Goal: Information Seeking & Learning: Check status

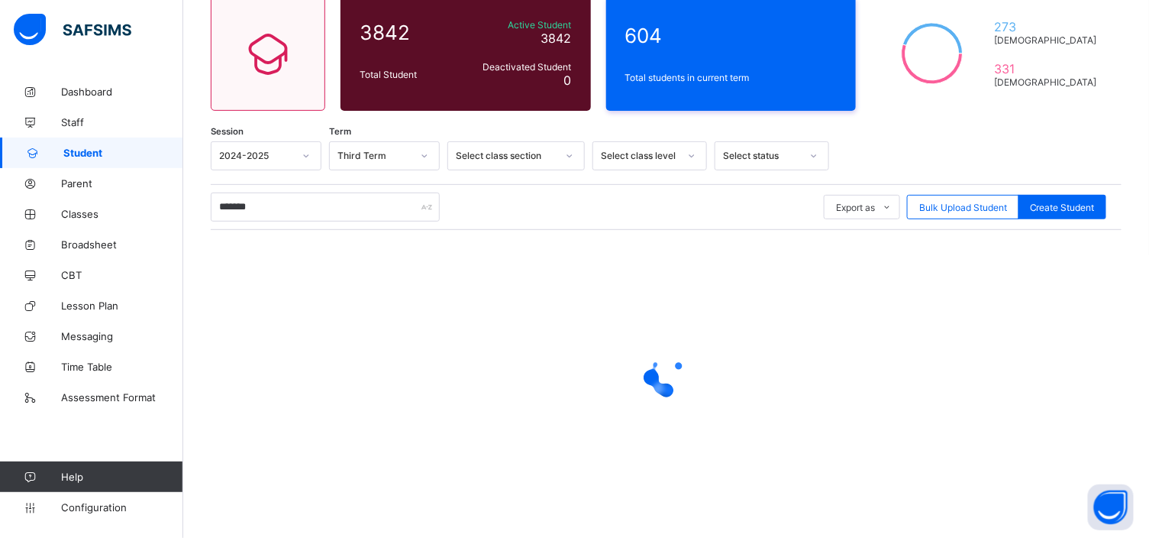
scroll to position [135, 0]
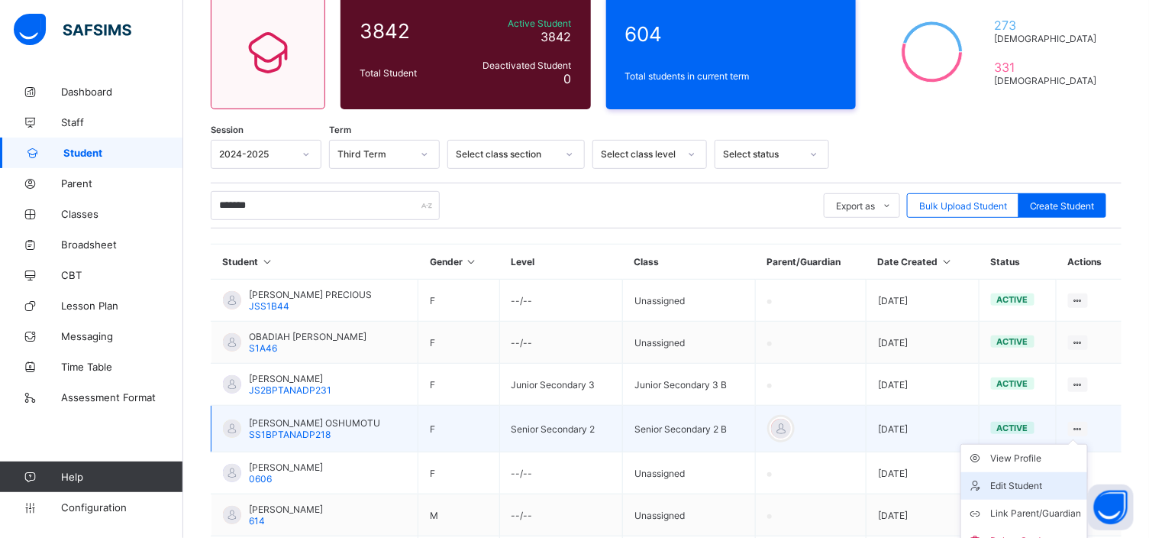
type input "*******"
click at [1051, 479] on div "Edit Student" at bounding box center [1035, 485] width 91 height 15
select select "**"
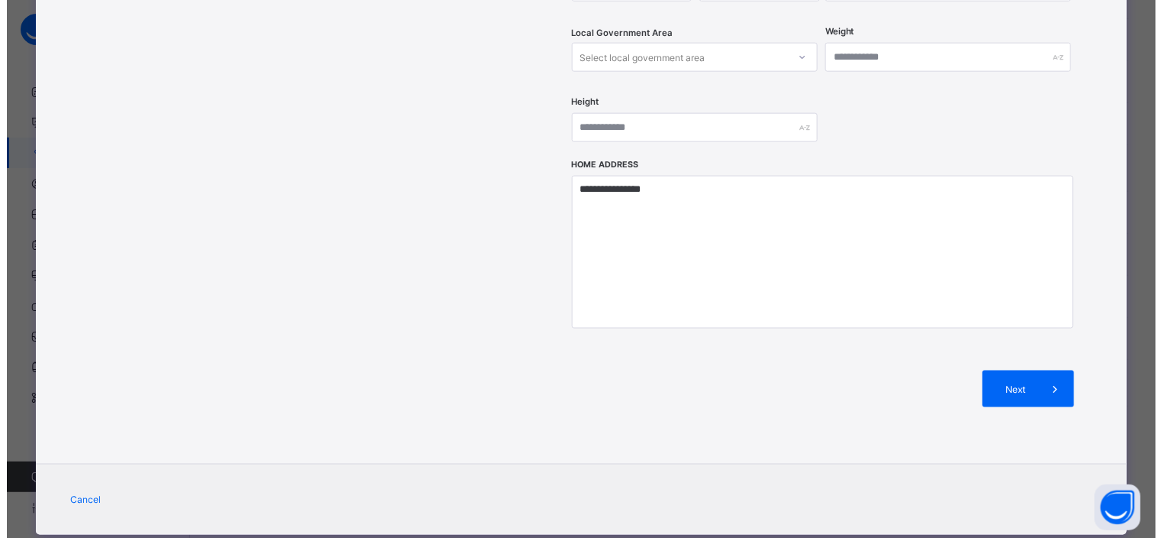
scroll to position [614, 0]
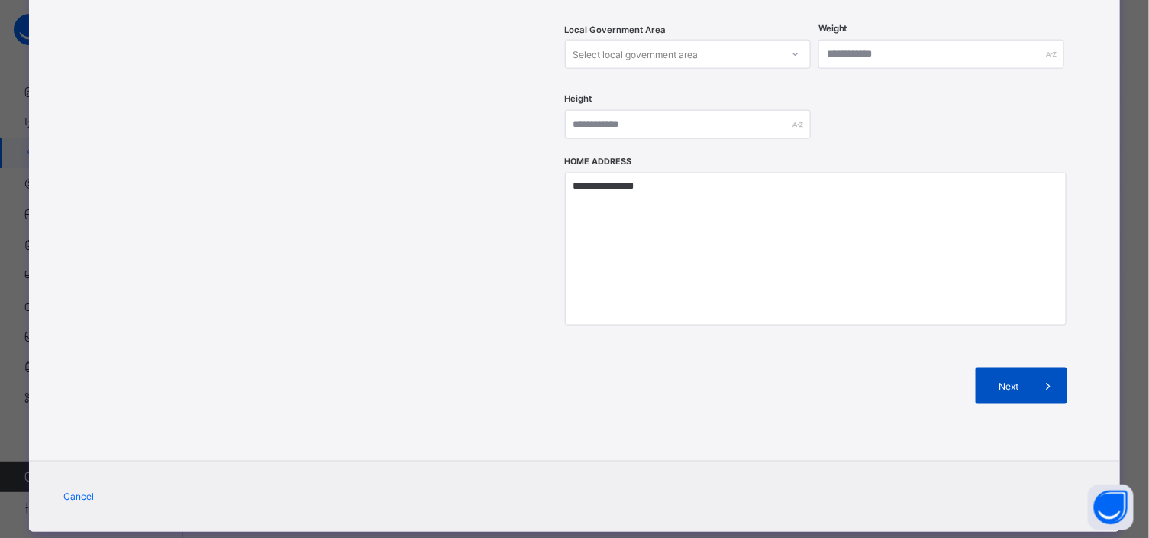
click at [1012, 380] on span "Next" at bounding box center [1009, 385] width 44 height 11
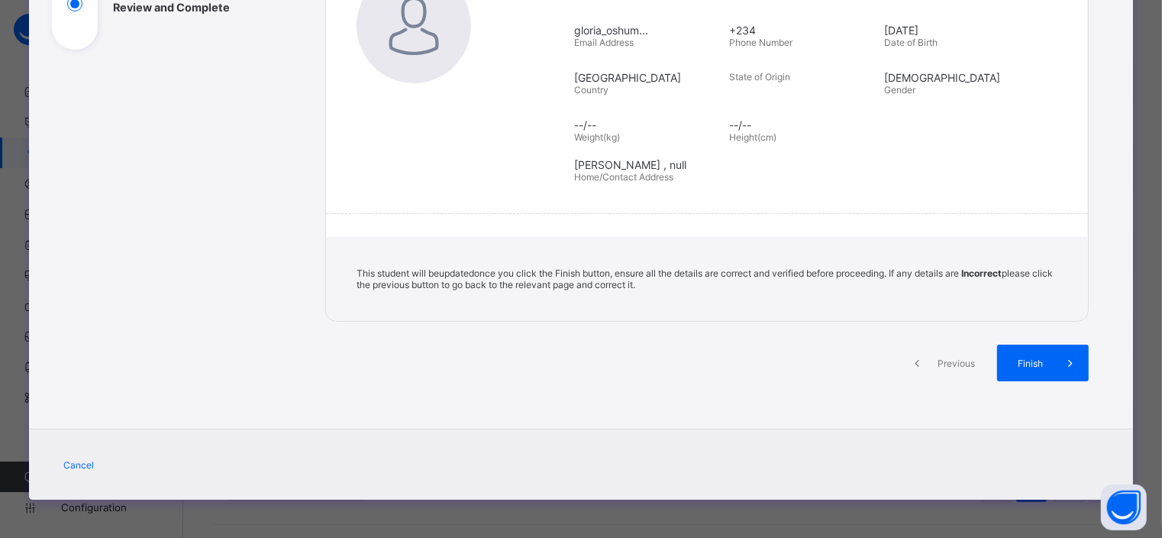
scroll to position [247, 0]
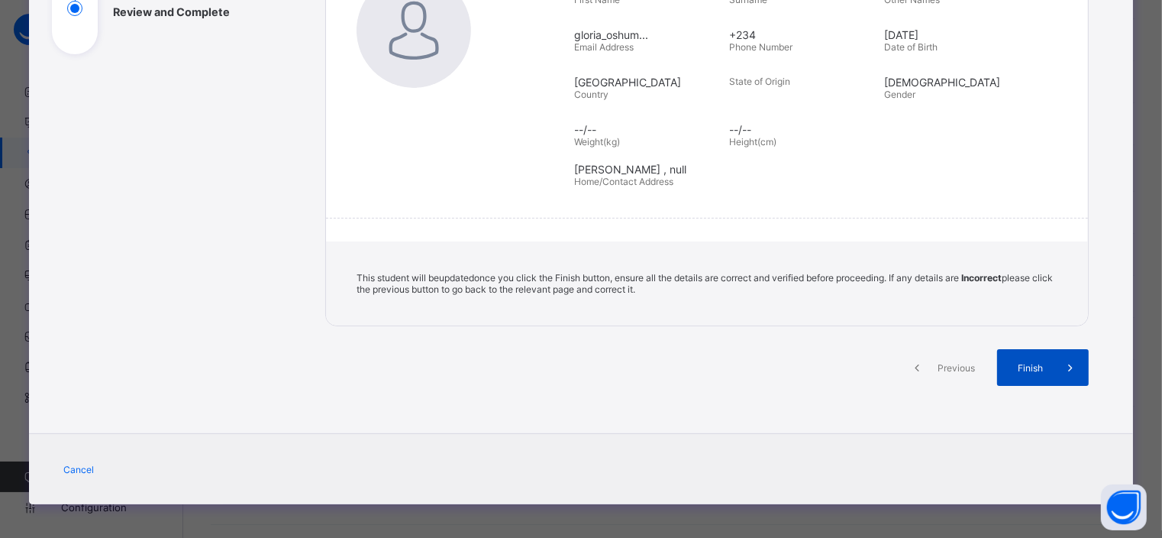
click at [1026, 363] on span "Finish" at bounding box center [1031, 367] width 44 height 11
click at [1035, 362] on span "Finish" at bounding box center [1031, 367] width 44 height 11
click at [1035, 356] on div "Finish" at bounding box center [1043, 367] width 92 height 37
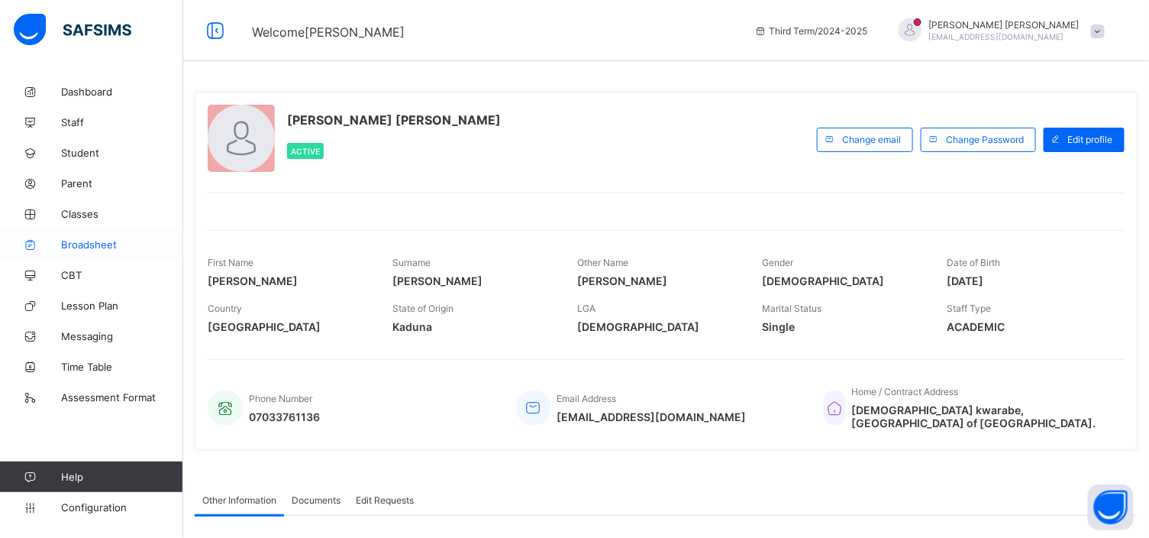
click at [82, 241] on span "Broadsheet" at bounding box center [122, 244] width 122 height 12
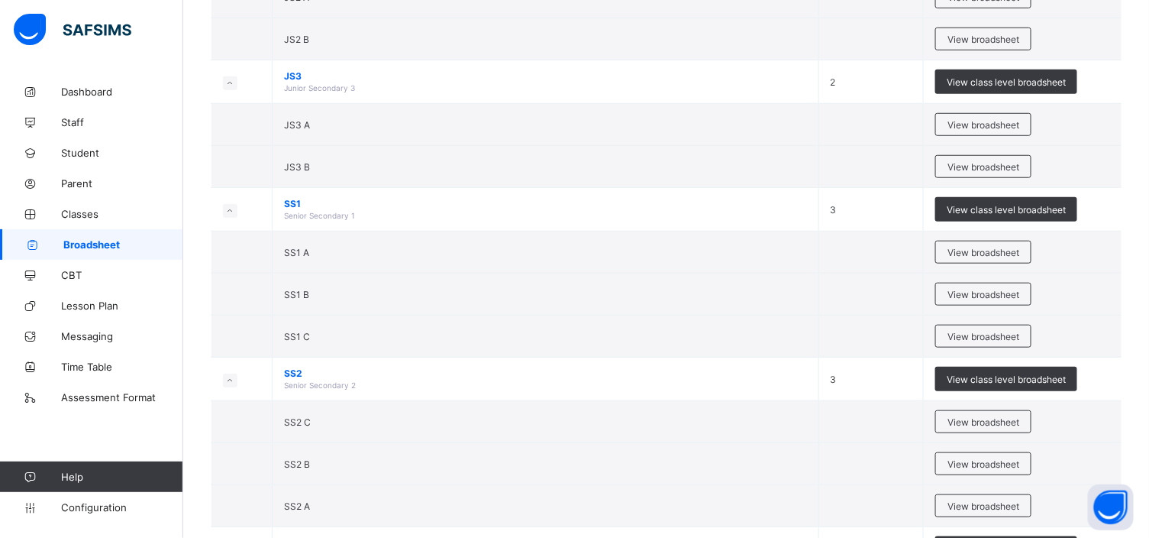
scroll to position [391, 0]
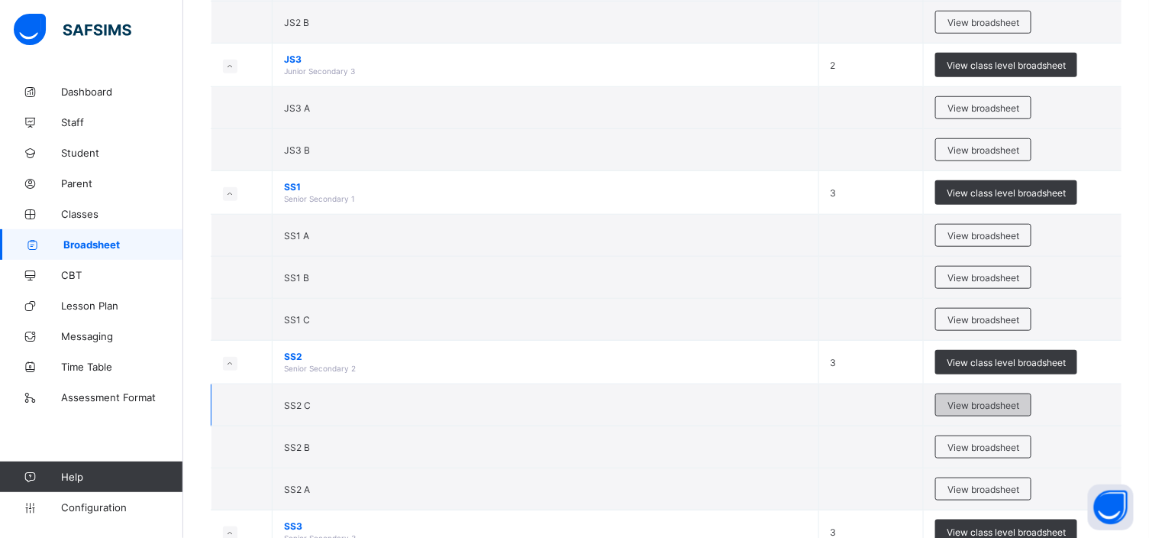
click at [985, 405] on span "View broadsheet" at bounding box center [984, 404] width 72 height 11
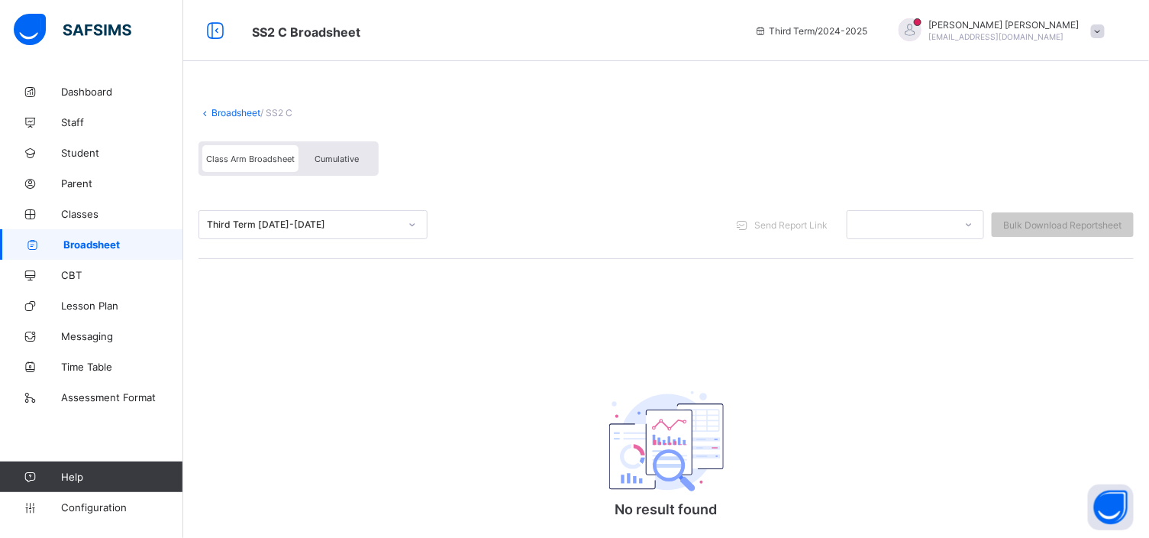
click at [347, 161] on span "Cumulative" at bounding box center [337, 158] width 44 height 11
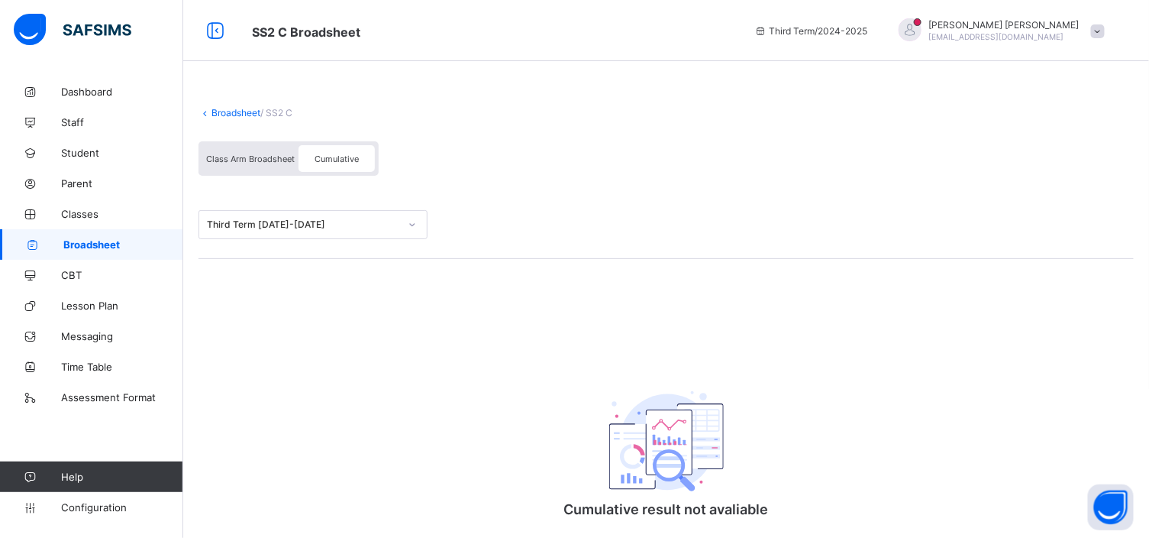
click at [267, 157] on span "Class Arm Broadsheet" at bounding box center [250, 158] width 89 height 11
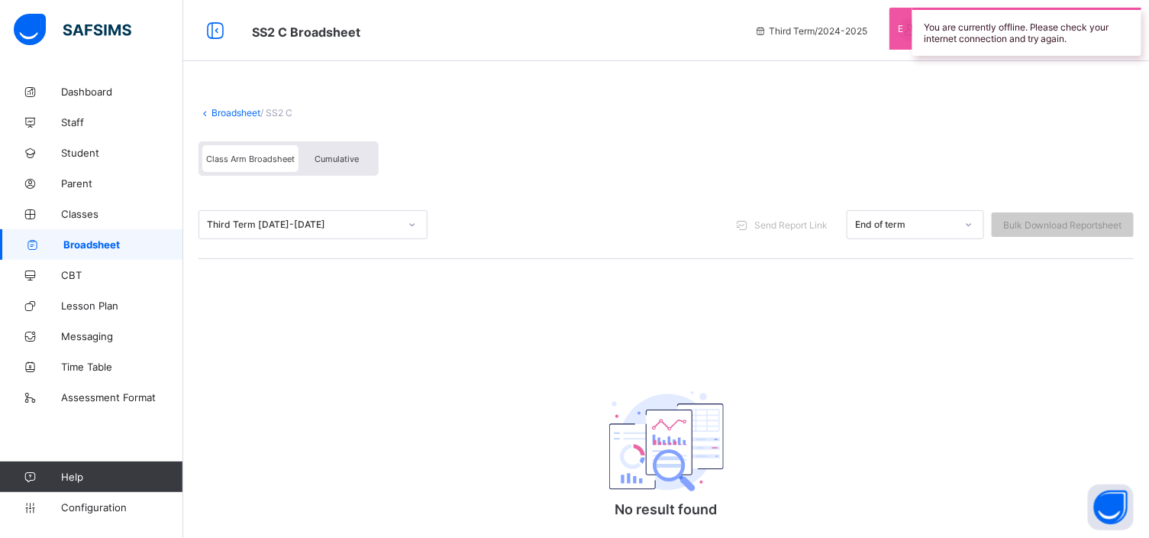
click at [646, 254] on div "Third Term [DATE]-[DATE] Send Report Link End of term Bulk Download Reportsheet" at bounding box center [666, 225] width 935 height 68
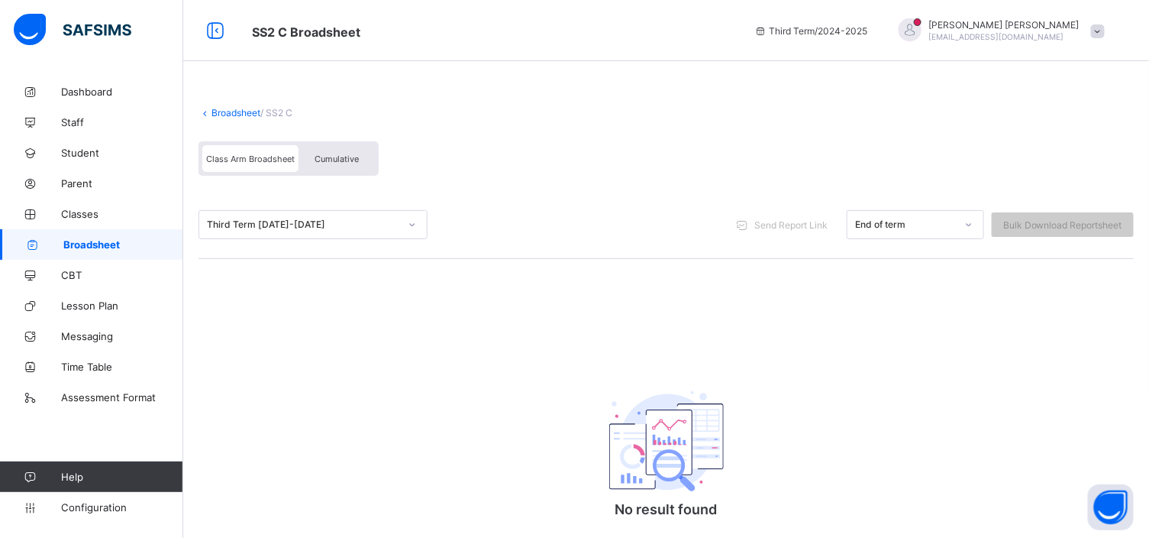
click at [658, 199] on div "Third Term 2024-2025 Send Report Link End of term Bulk Download Reportsheet" at bounding box center [666, 225] width 935 height 68
click at [728, 150] on div "Class Arm Broadsheet Cumulative" at bounding box center [666, 162] width 935 height 57
click at [341, 156] on span "Cumulative" at bounding box center [337, 158] width 44 height 11
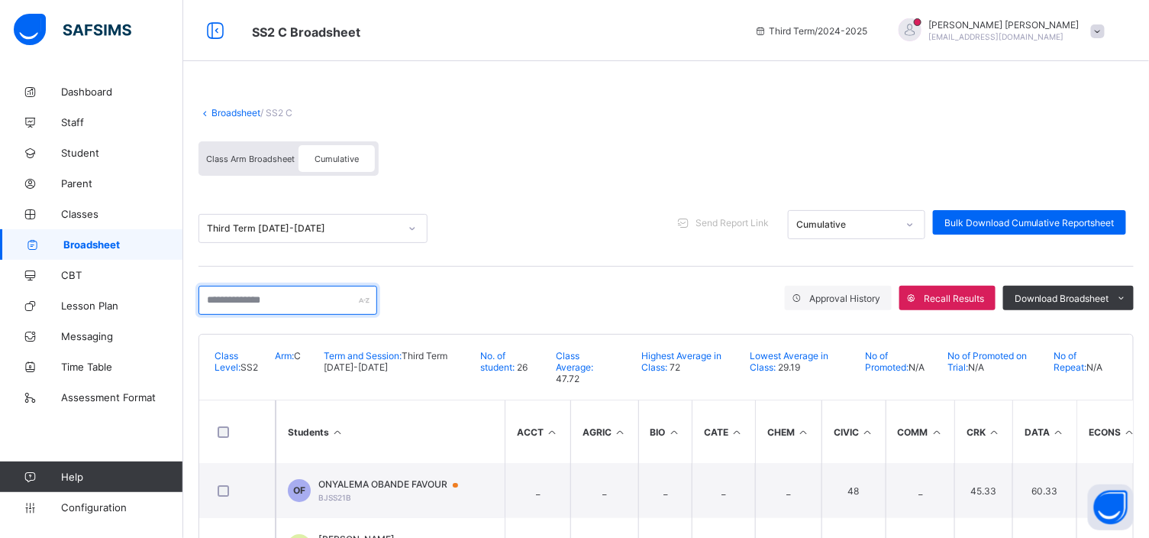
click at [216, 303] on input "text" at bounding box center [288, 300] width 179 height 29
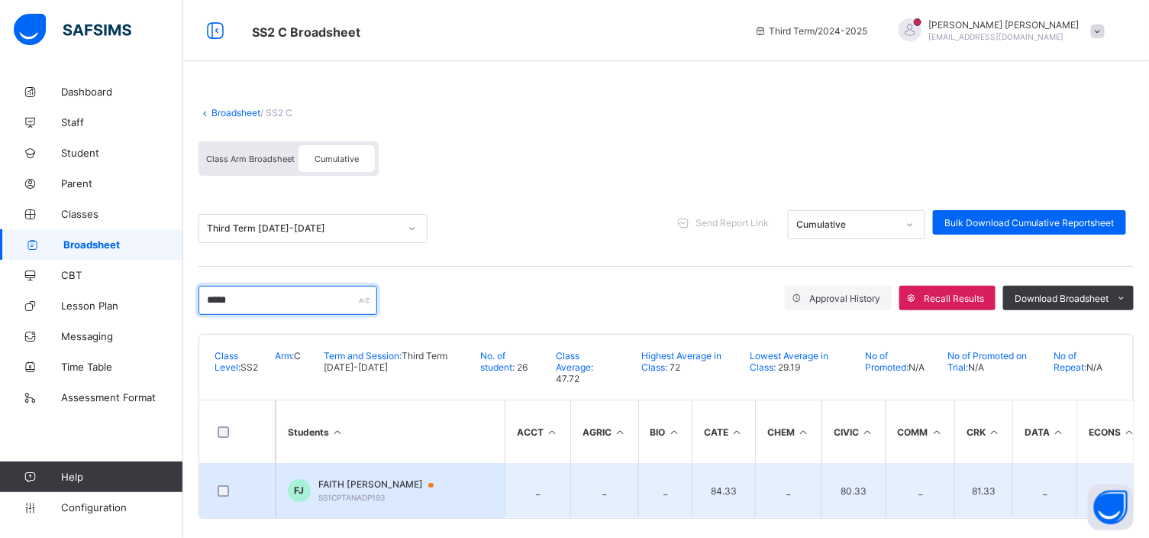
type input "*****"
click at [375, 478] on span "FAITH OWA JOSHUA" at bounding box center [383, 484] width 130 height 12
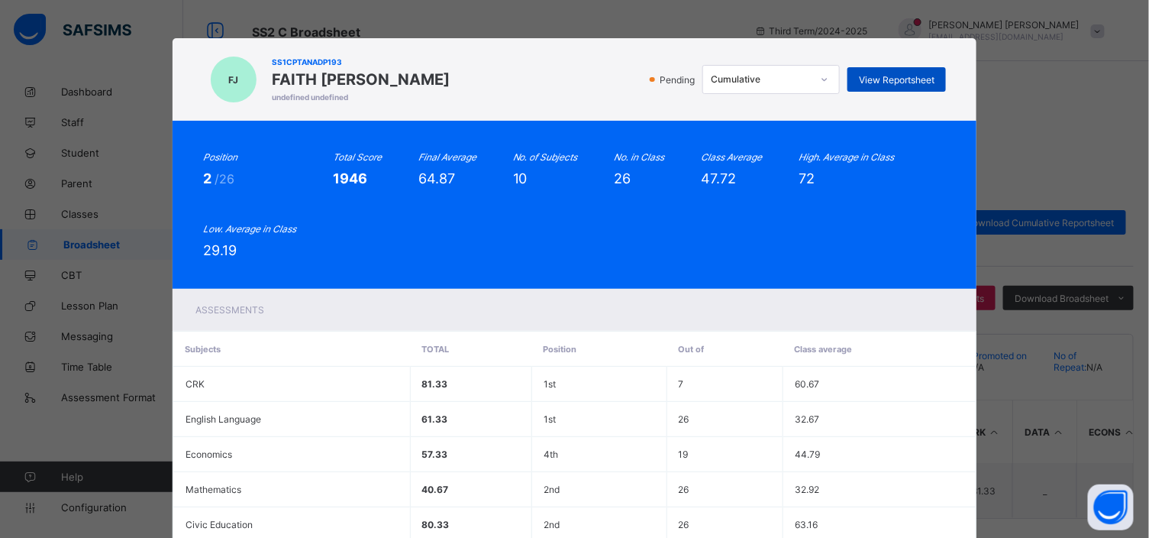
click at [889, 74] on span "View Reportsheet" at bounding box center [897, 79] width 76 height 11
